Goal: Transaction & Acquisition: Purchase product/service

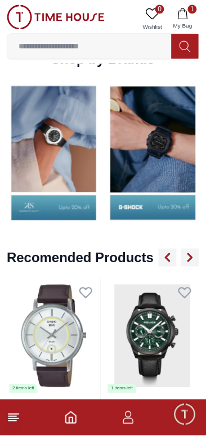
scroll to position [1117, 0]
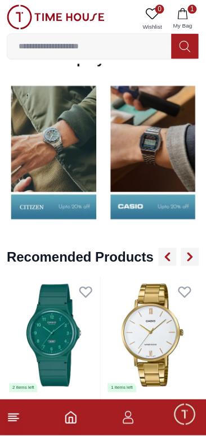
click at [106, 156] on img at bounding box center [153, 152] width 94 height 146
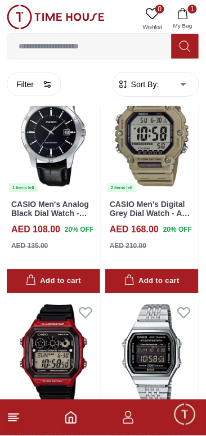
scroll to position [261, 0]
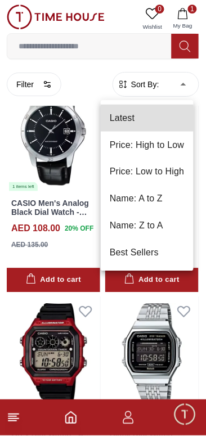
click at [179, 172] on li "Price: Low to High" at bounding box center [147, 172] width 93 height 27
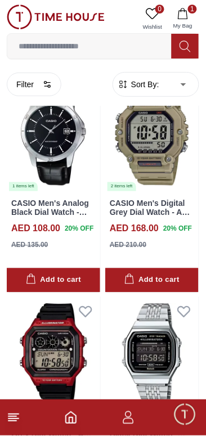
type input "*"
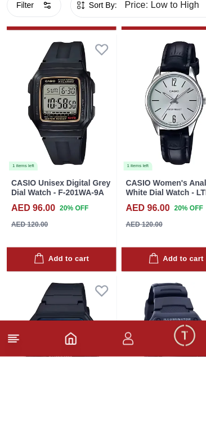
scroll to position [1677, 0]
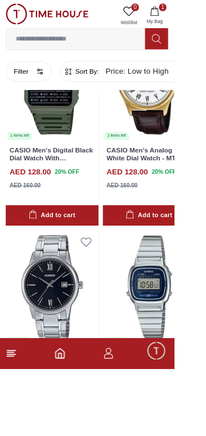
scroll to position [7204, 0]
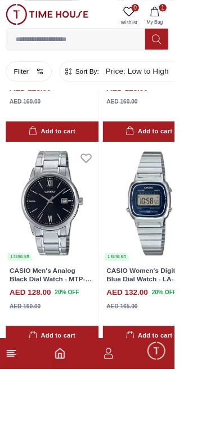
scroll to position [7204, 0]
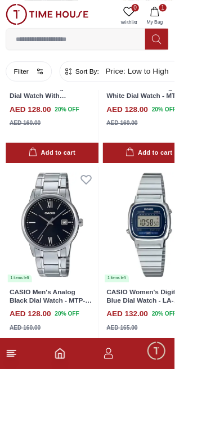
scroll to position [7204, 0]
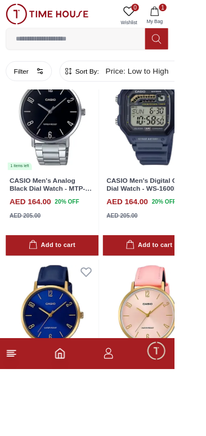
scroll to position [14462, 0]
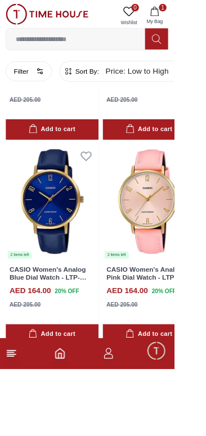
scroll to position [14563, 0]
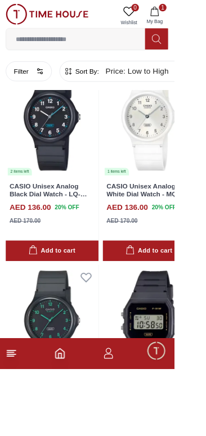
scroll to position [7933, 0]
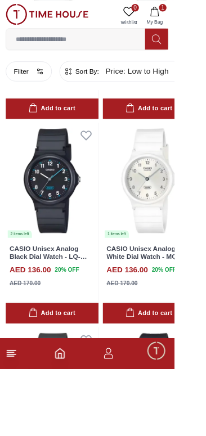
click at [78, 425] on icon "Home" at bounding box center [70, 417] width 13 height 13
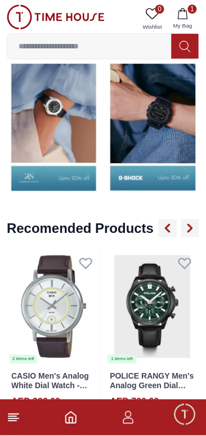
scroll to position [1144, 0]
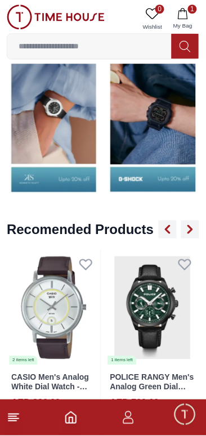
click at [101, 133] on img at bounding box center [54, 125] width 94 height 146
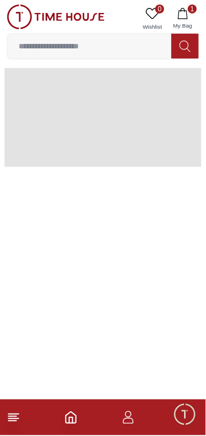
click at [74, 143] on span at bounding box center [102, 117] width 197 height 99
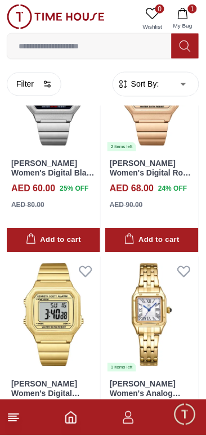
scroll to position [392, 0]
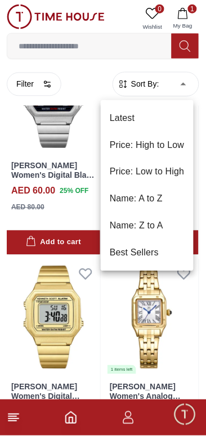
click at [165, 172] on li "Price: Low to High" at bounding box center [147, 172] width 93 height 27
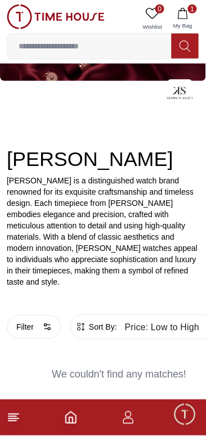
type input "*"
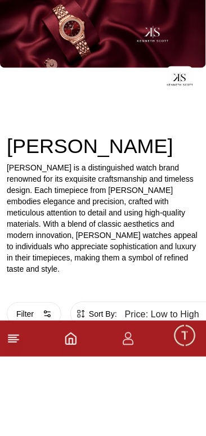
scroll to position [313, 0]
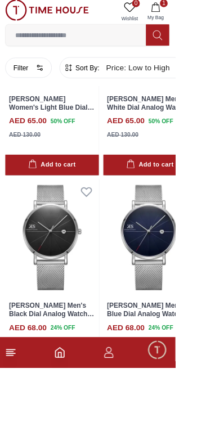
scroll to position [2390, 0]
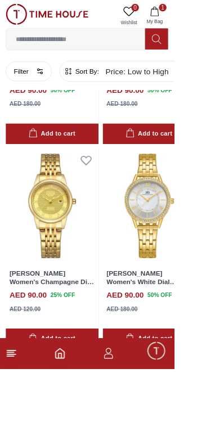
scroll to position [9747, 0]
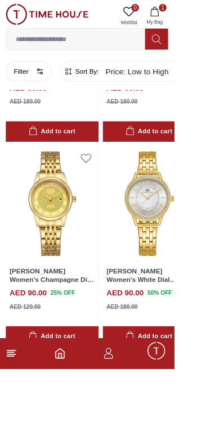
click at [174, 353] on link "[PERSON_NAME] Women's White Dial Analog Watch - K23537-GBGM" at bounding box center [170, 334] width 89 height 37
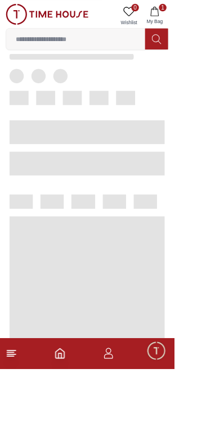
scroll to position [316, 0]
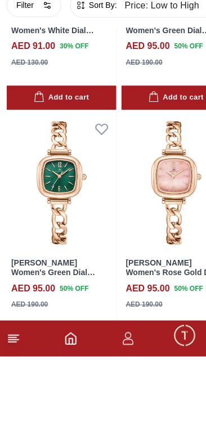
click at [170, 375] on h4 "AED 95.00" at bounding box center [148, 367] width 44 height 13
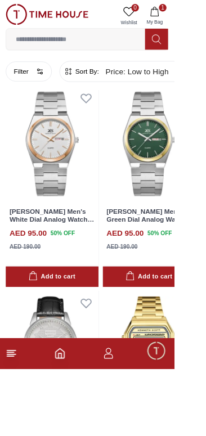
scroll to position [2545, 0]
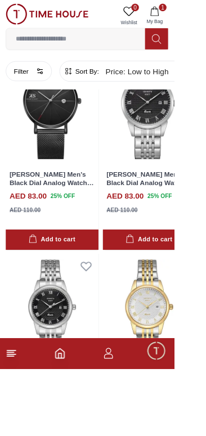
scroll to position [7301, 0]
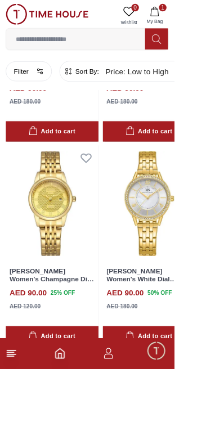
scroll to position [9755, 0]
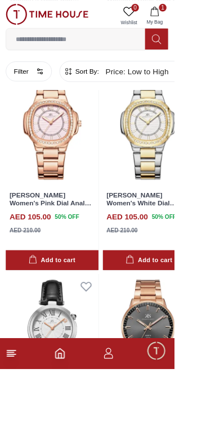
scroll to position [13150, 0]
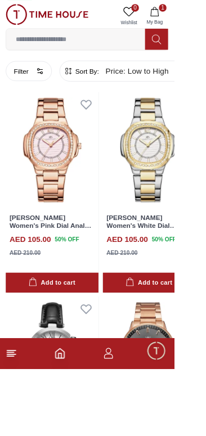
click at [188, 24] on span "My Bag" at bounding box center [183, 25] width 28 height 8
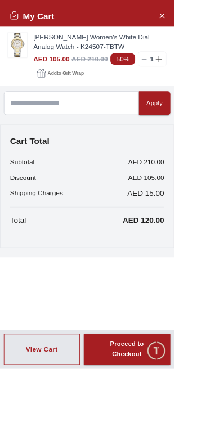
scroll to position [9755, 0]
click at [193, 17] on icon "Close Account" at bounding box center [191, 18] width 5 height 5
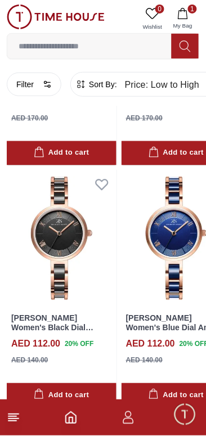
scroll to position [14697, 0]
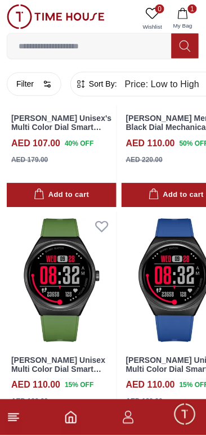
scroll to position [14015, 0]
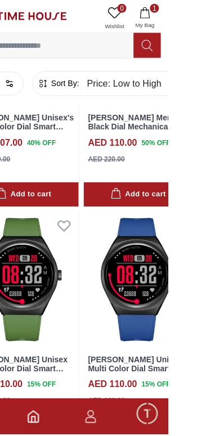
click at [179, 202] on div "Add to cart" at bounding box center [175, 195] width 55 height 13
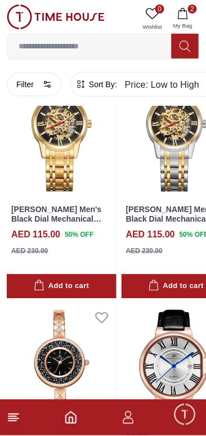
scroll to position [17309, 0]
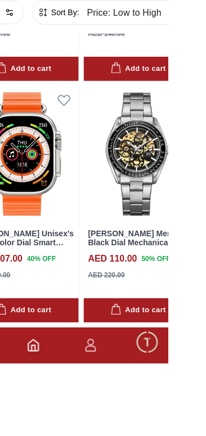
click at [78, 120] on div "AED 105.00 30 % OFF AED 150.00" at bounding box center [61, 101] width 101 height 37
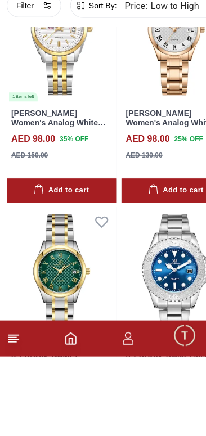
scroll to position [11760, 0]
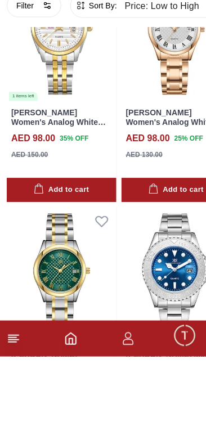
click at [73, 423] on polyline "Home" at bounding box center [70, 421] width 3 height 6
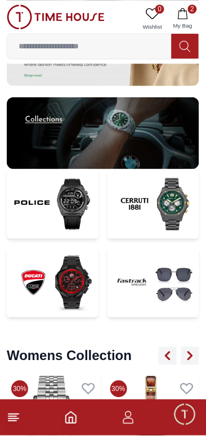
scroll to position [2395, 0]
